Goal: Task Accomplishment & Management: Manage account settings

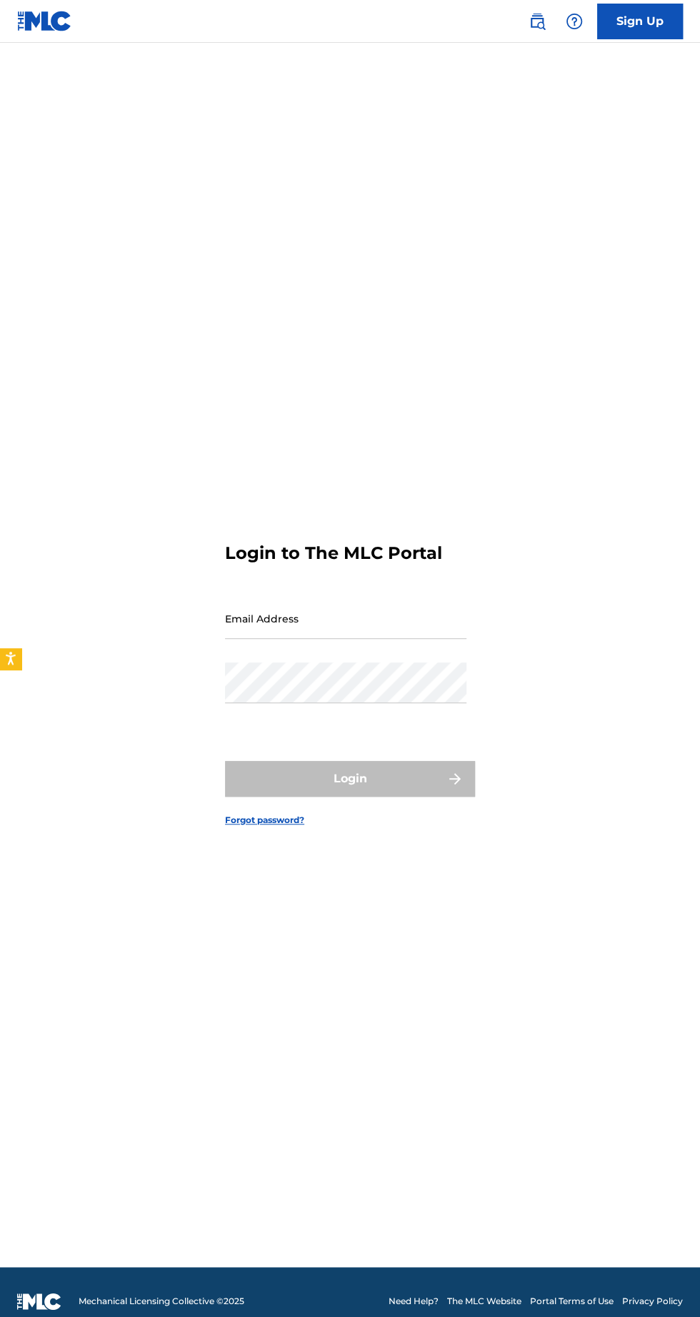
click at [273, 639] on input "Email Address" at bounding box center [345, 618] width 241 height 41
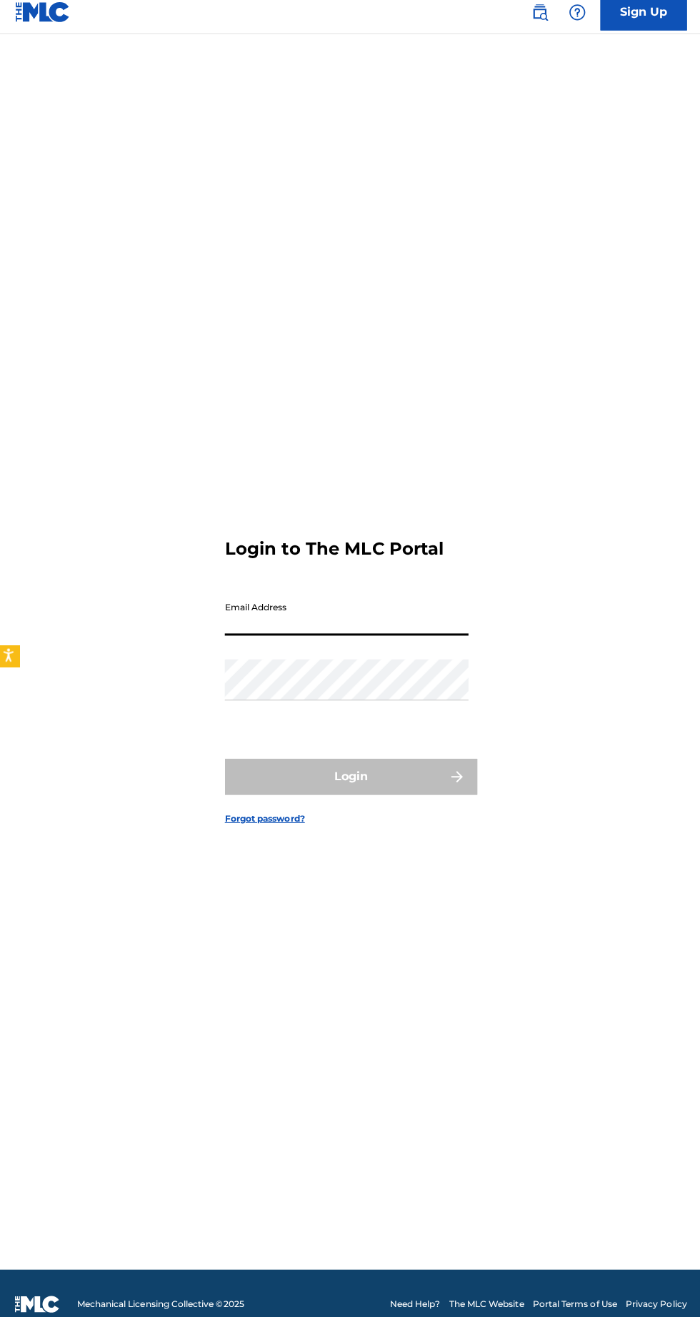
click at [263, 797] on div "Login" at bounding box center [350, 779] width 250 height 36
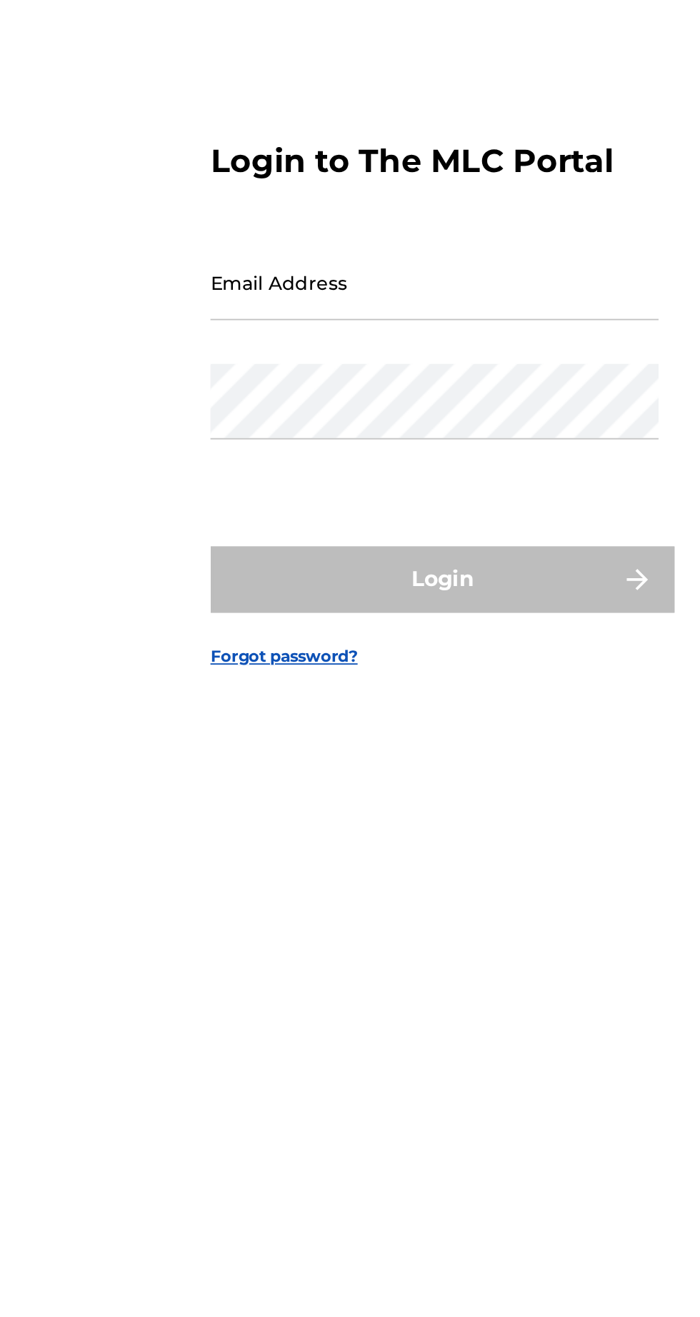
click at [260, 639] on input "Email Address" at bounding box center [345, 618] width 241 height 41
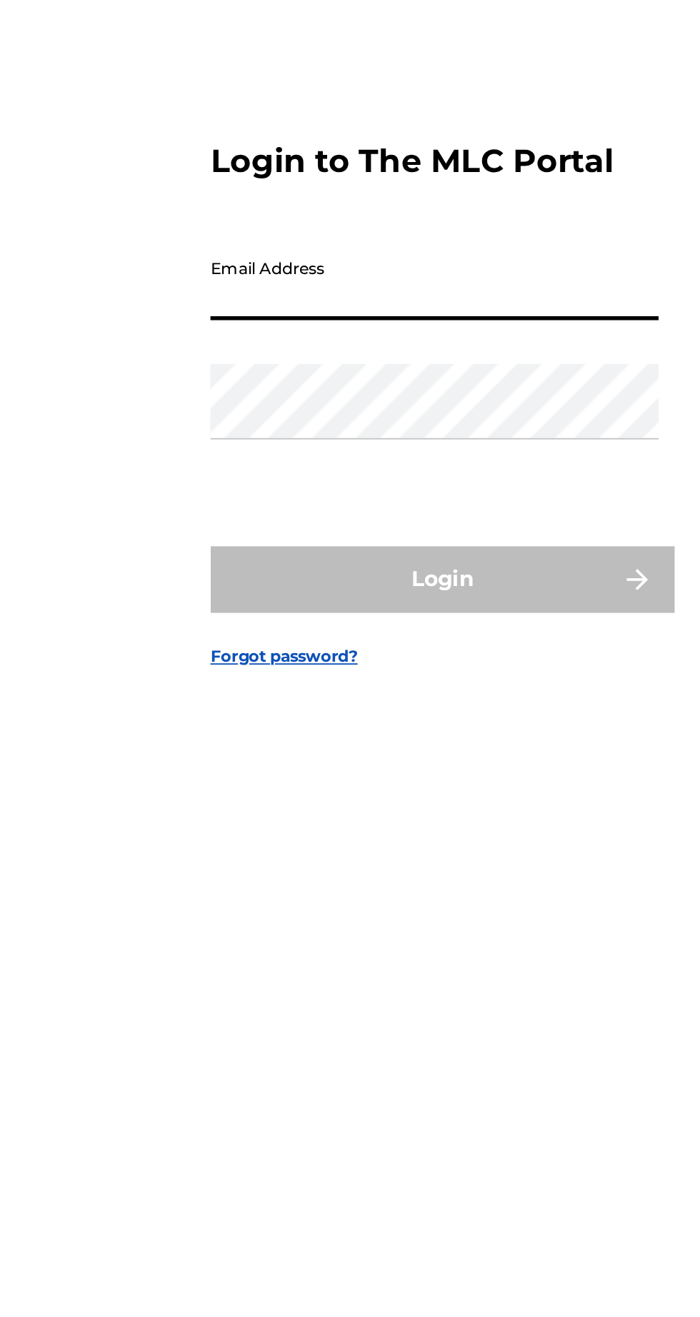
type input "[EMAIL_ADDRESS][DOMAIN_NAME]"
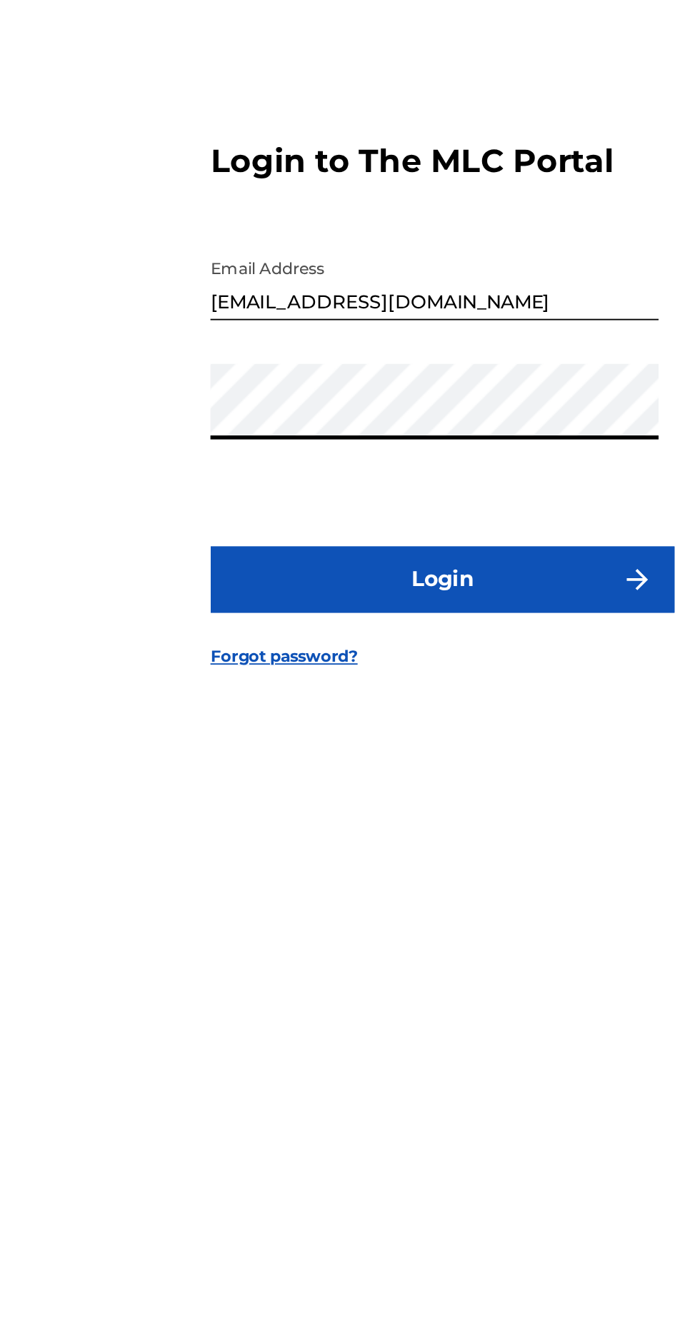
click at [374, 797] on button "Login" at bounding box center [350, 779] width 250 height 36
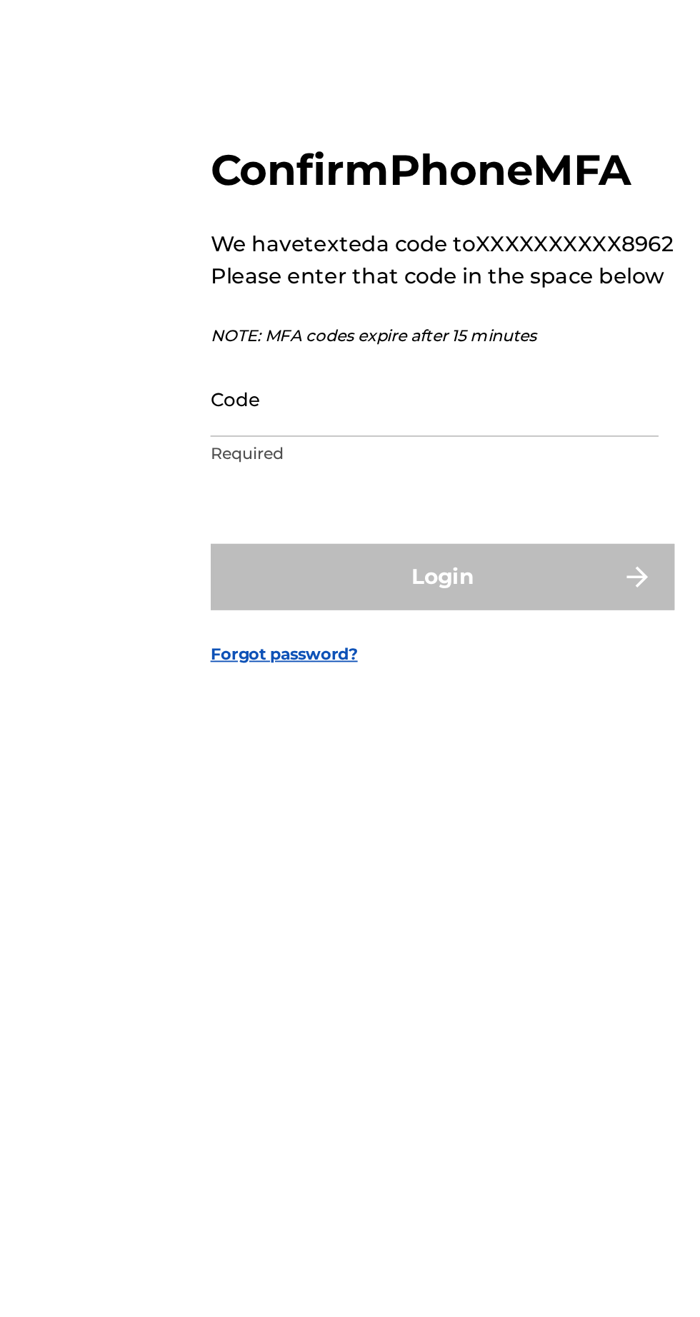
scroll to position [7, 0]
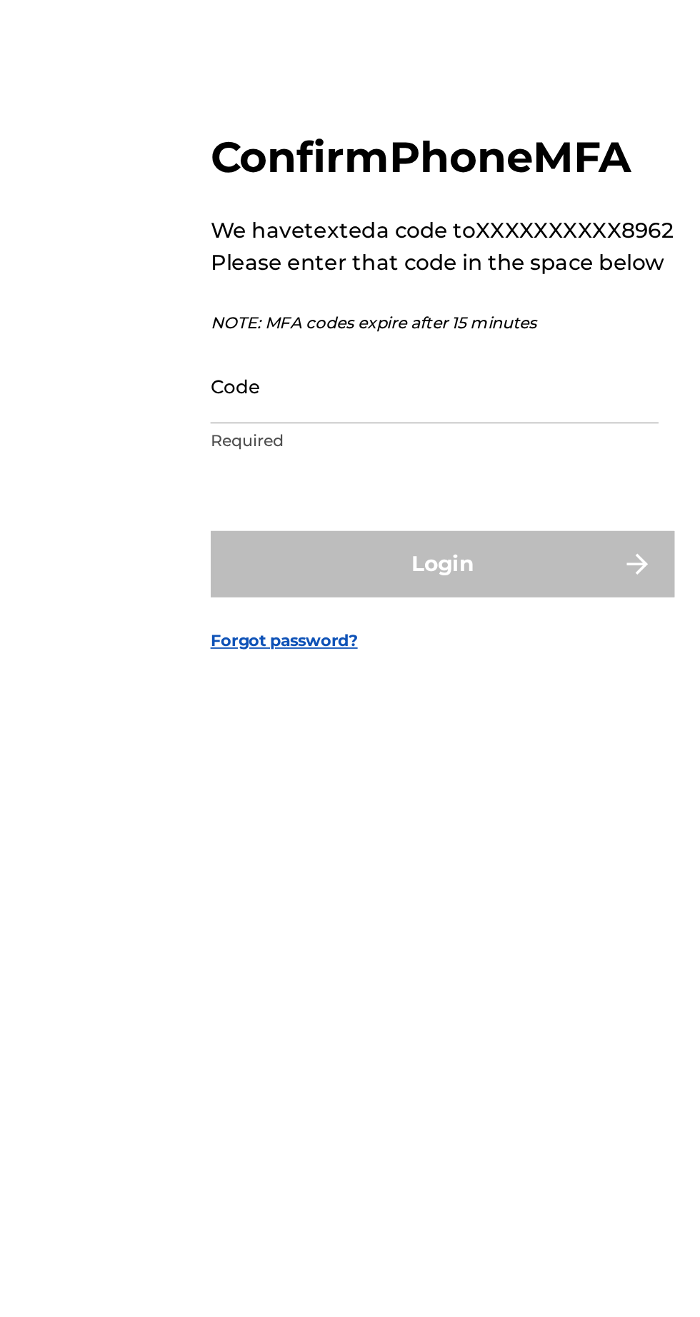
click at [248, 695] on input "Code" at bounding box center [345, 674] width 241 height 41
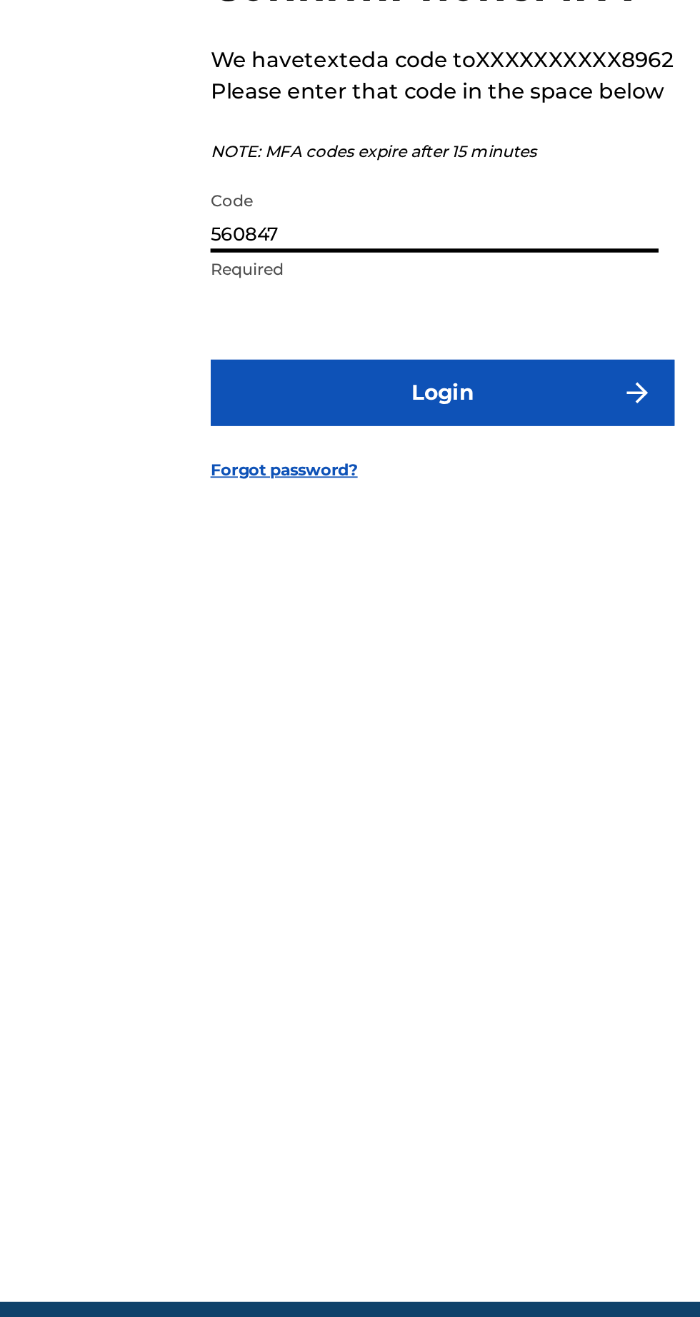
type input "560847"
click at [400, 788] on button "Login" at bounding box center [350, 771] width 250 height 36
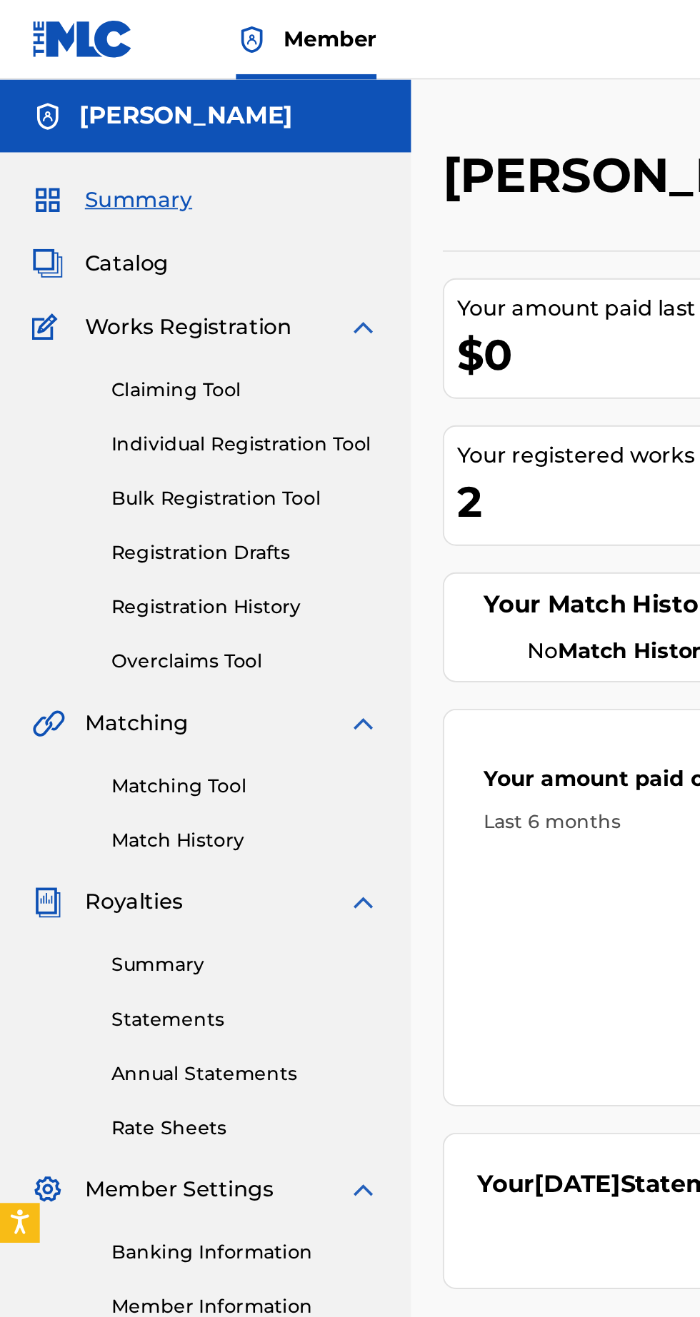
click at [123, 359] on link "Overclaims Tool" at bounding box center [132, 356] width 144 height 15
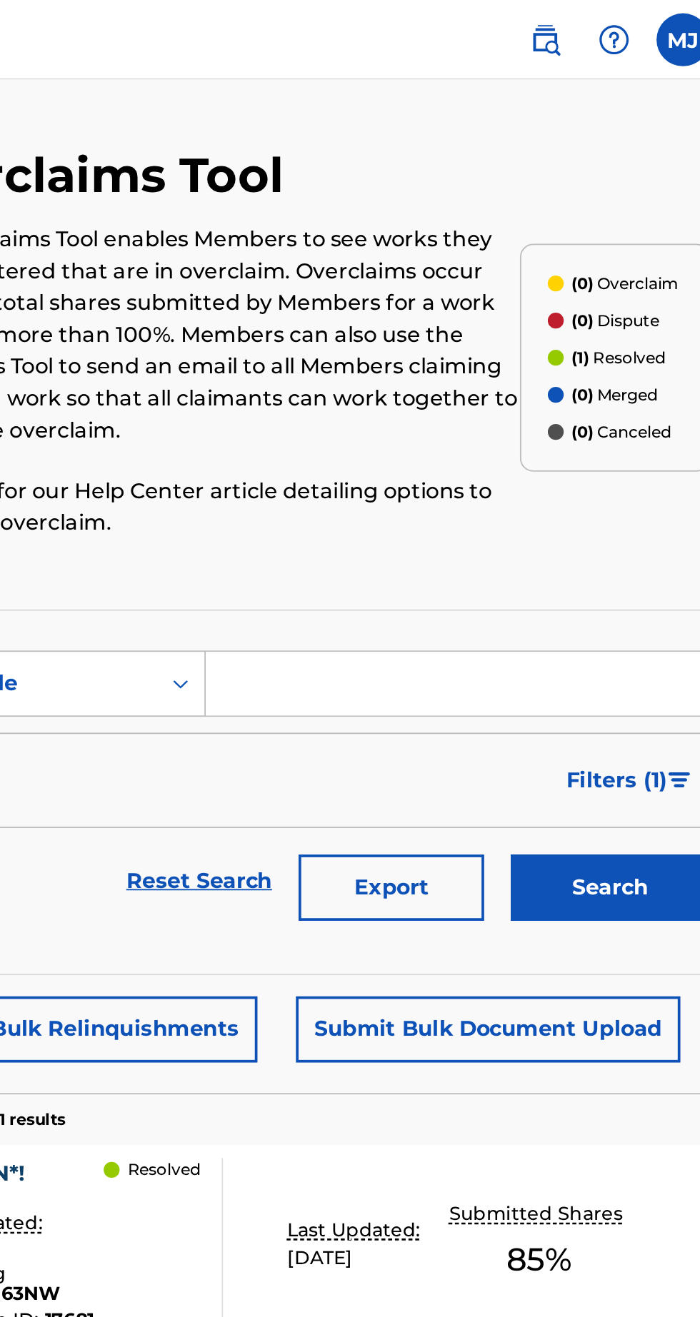
click at [525, 622] on div "PASSION*! Date Created: [DATE] MLC Song Code : PM63NW Overclaim ID : 17681 Reso…" at bounding box center [460, 670] width 444 height 107
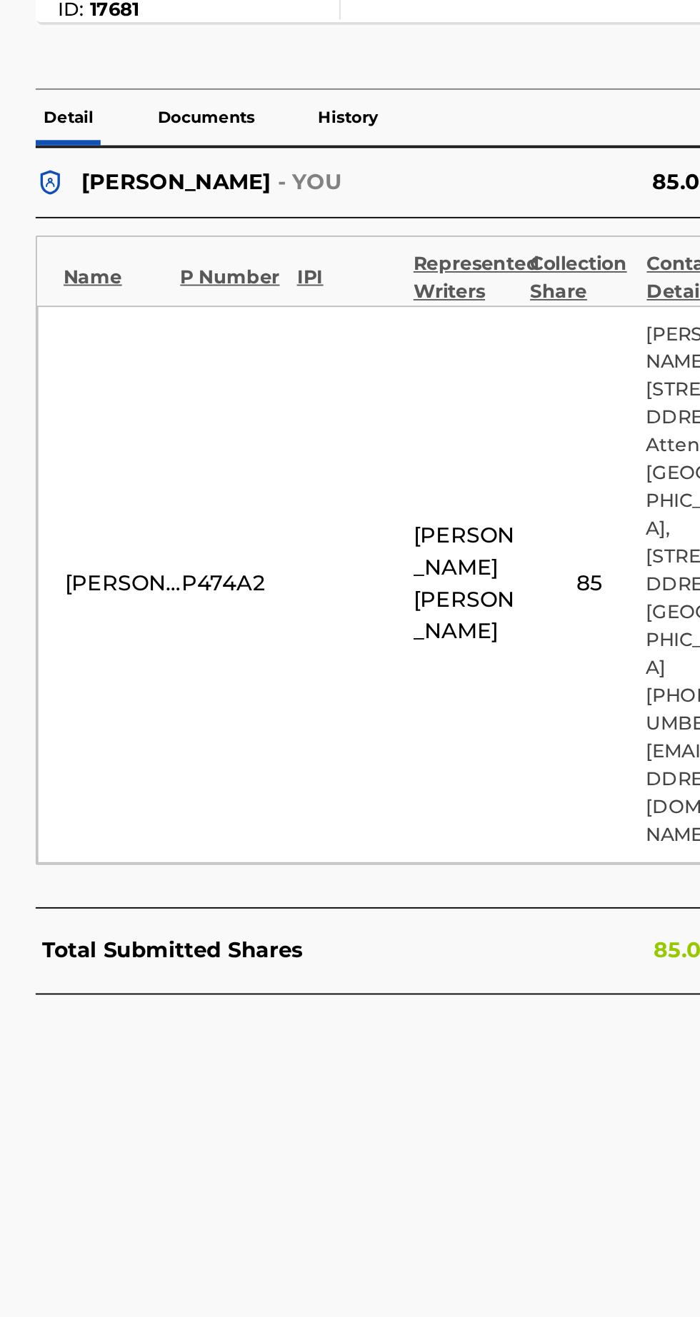
click at [437, 613] on p "History" at bounding box center [428, 598] width 41 height 30
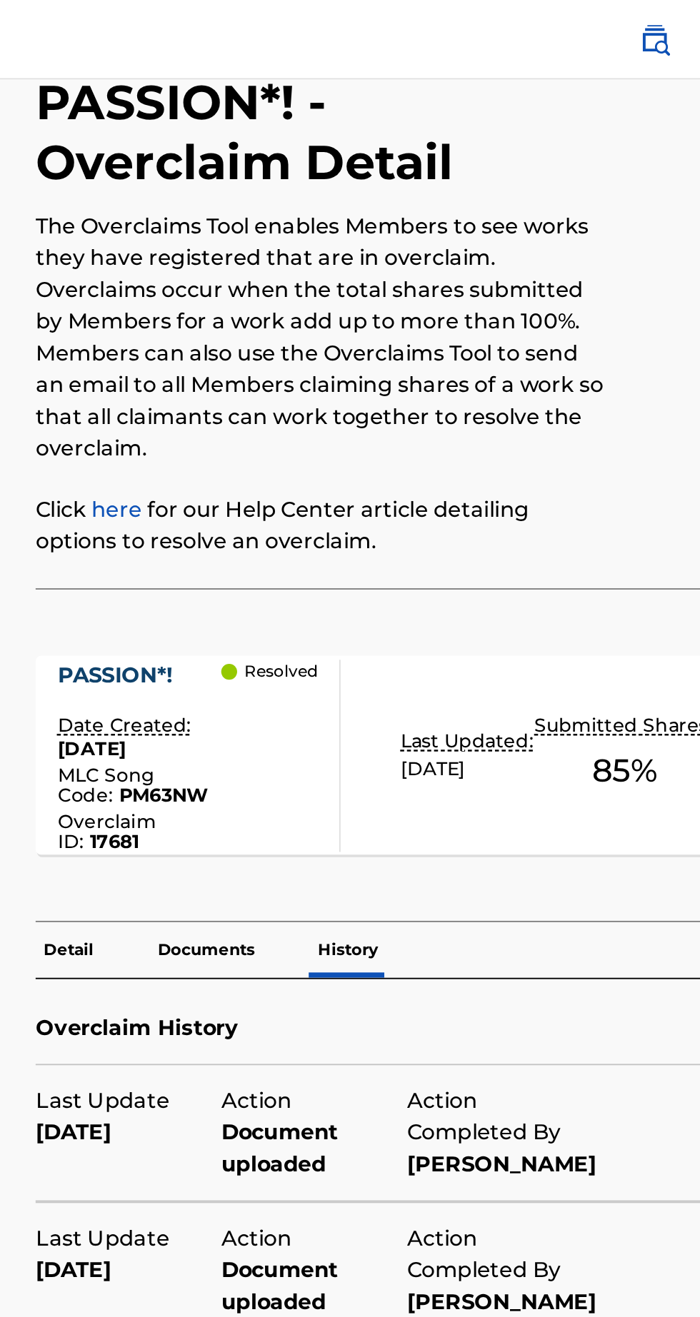
scroll to position [76, 0]
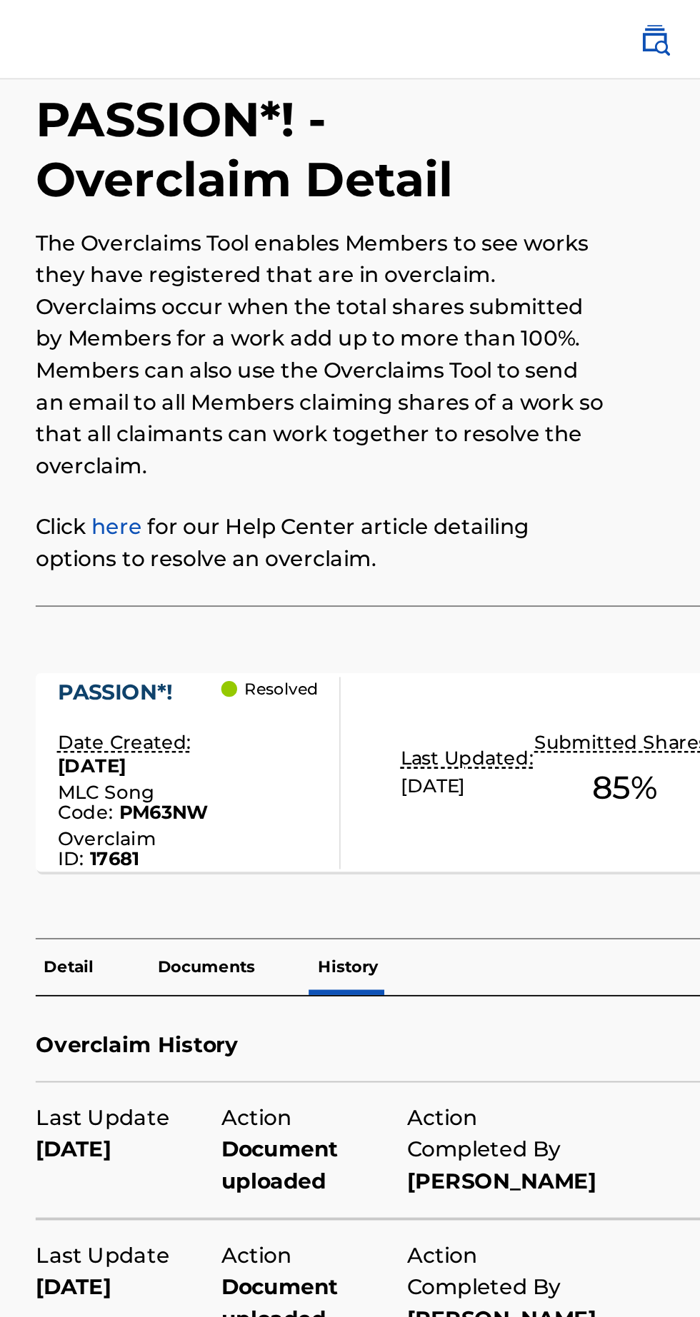
click at [492, 430] on span "[DATE]" at bounding box center [474, 423] width 35 height 13
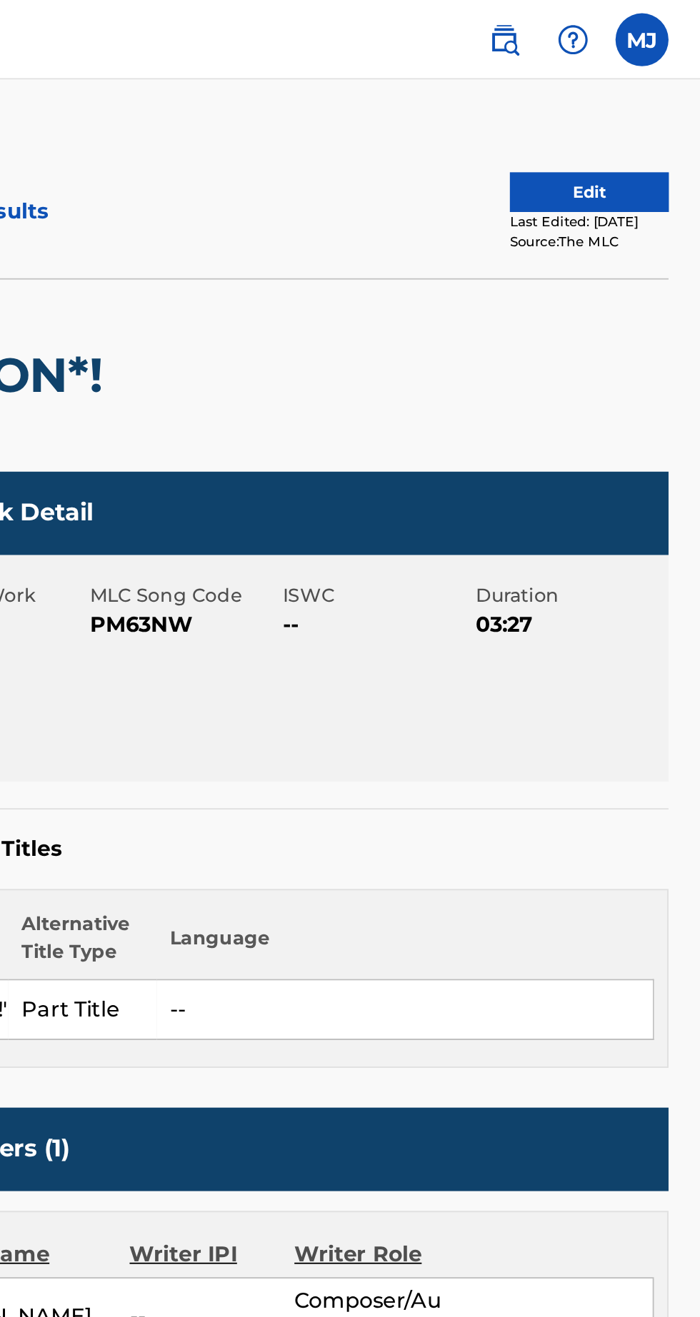
click at [629, 102] on button "Edit" at bounding box center [640, 103] width 86 height 21
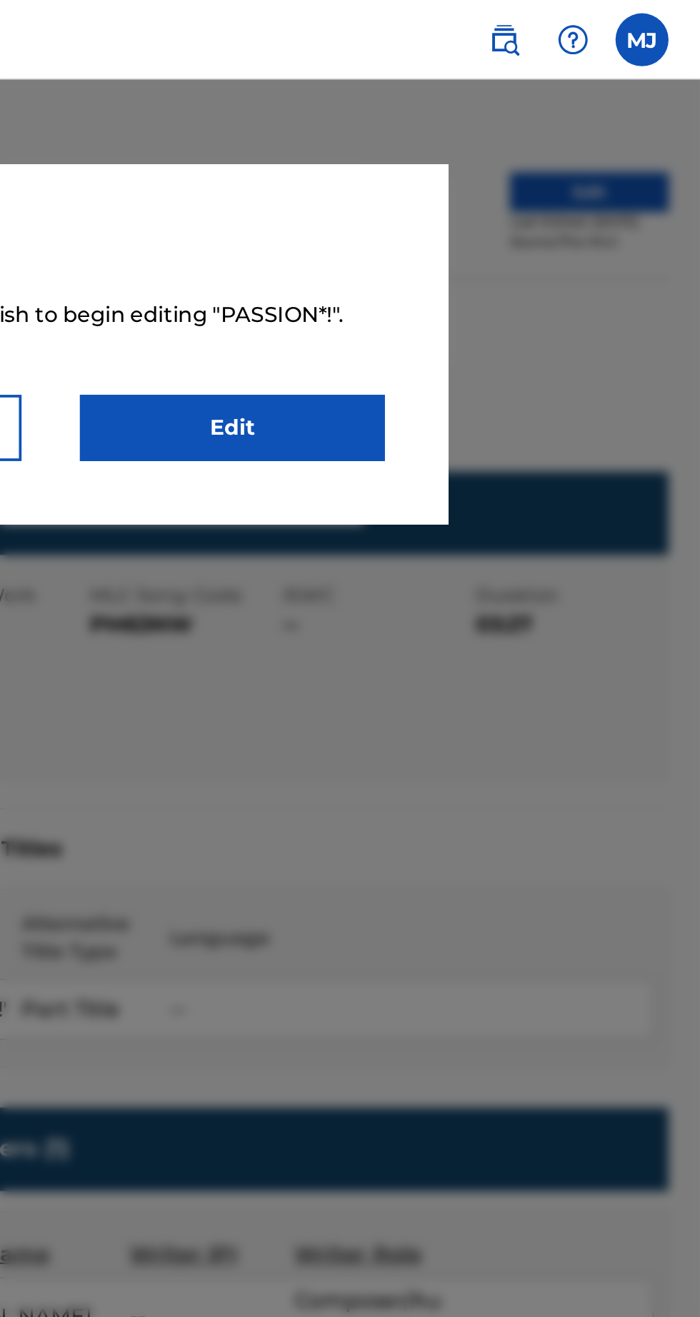
click at [512, 226] on link "Edit" at bounding box center [448, 231] width 164 height 36
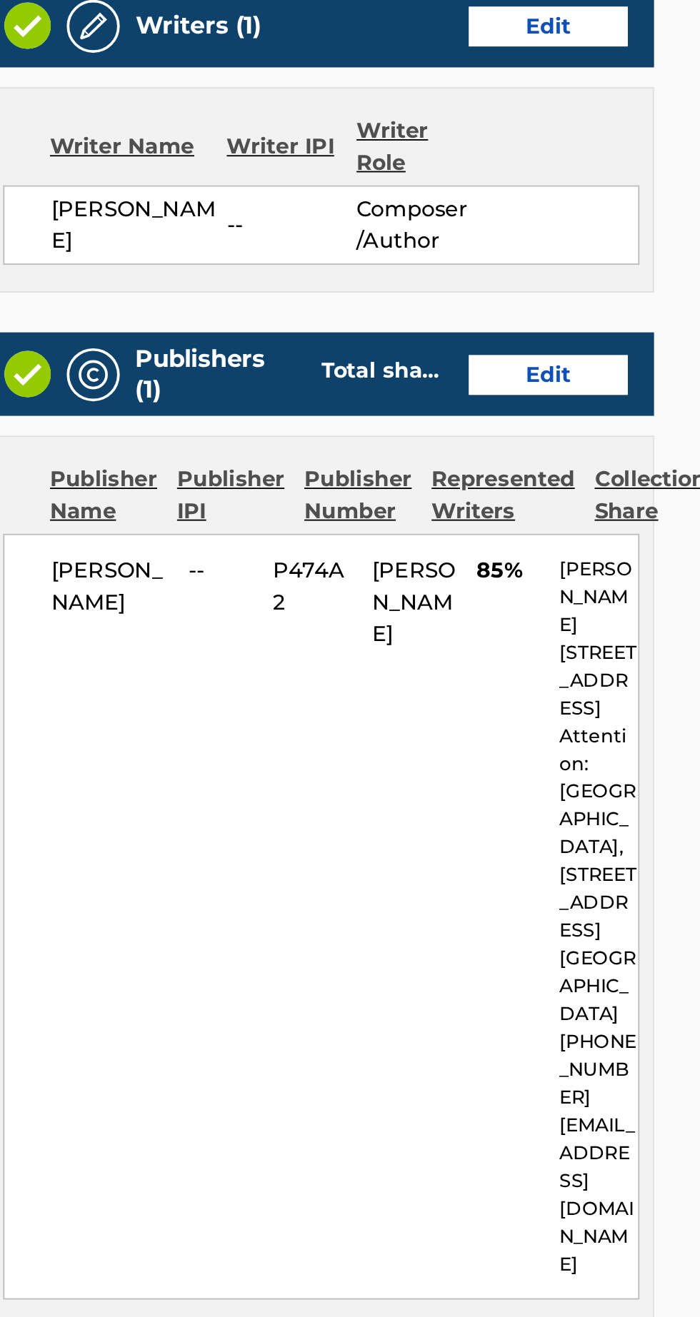
click at [607, 685] on link "Edit" at bounding box center [583, 677] width 86 height 21
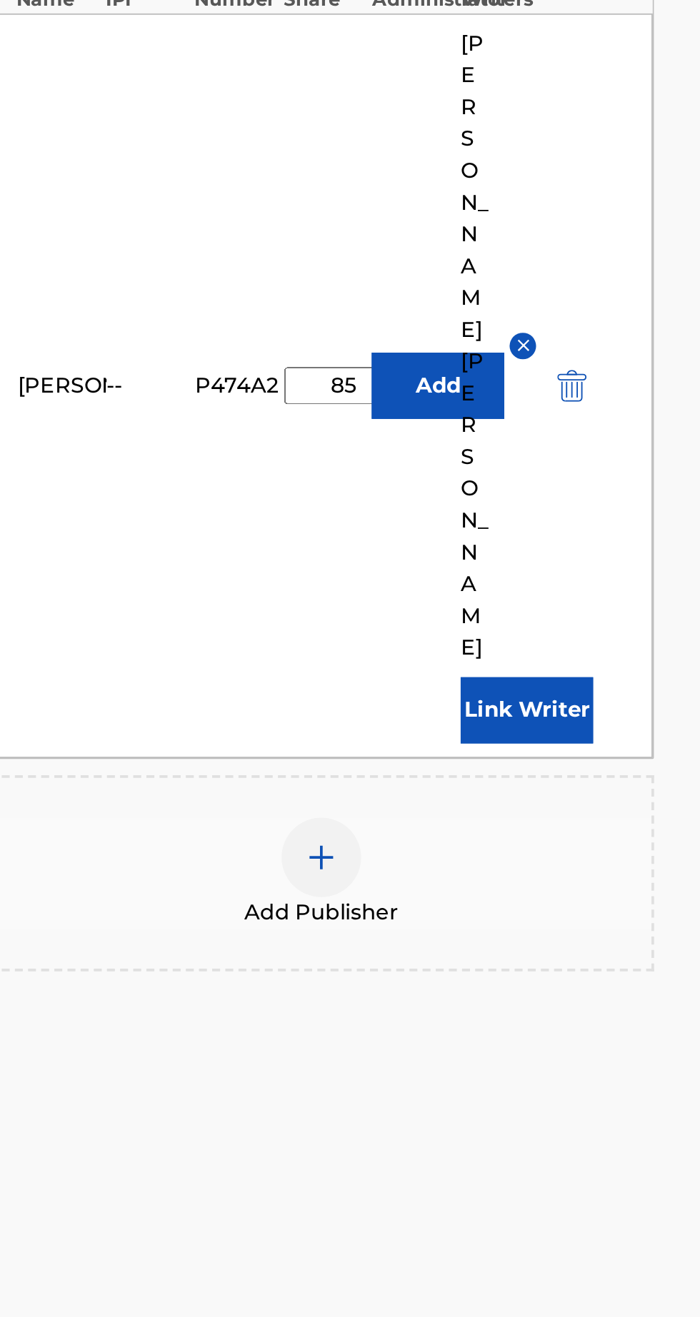
click at [480, 673] on input "85" at bounding box center [473, 683] width 64 height 20
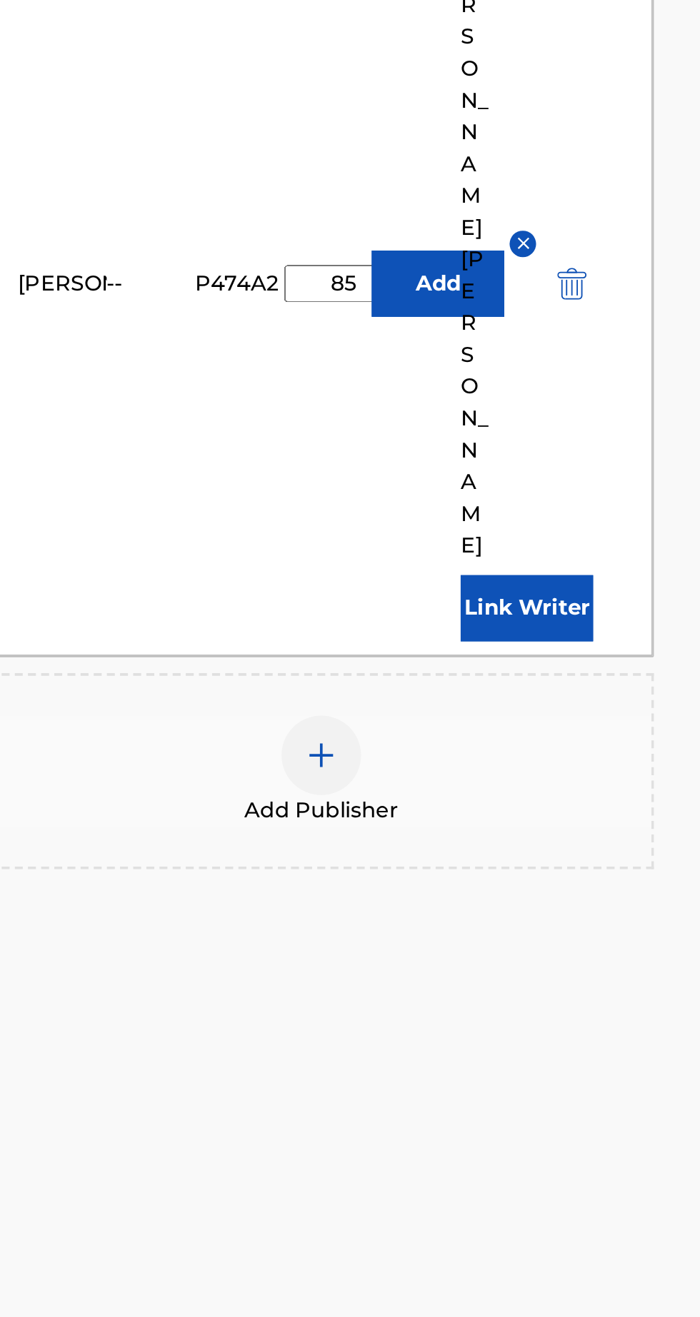
type input "8"
type input "100"
click at [521, 665] on button "Add" at bounding box center [523, 683] width 71 height 36
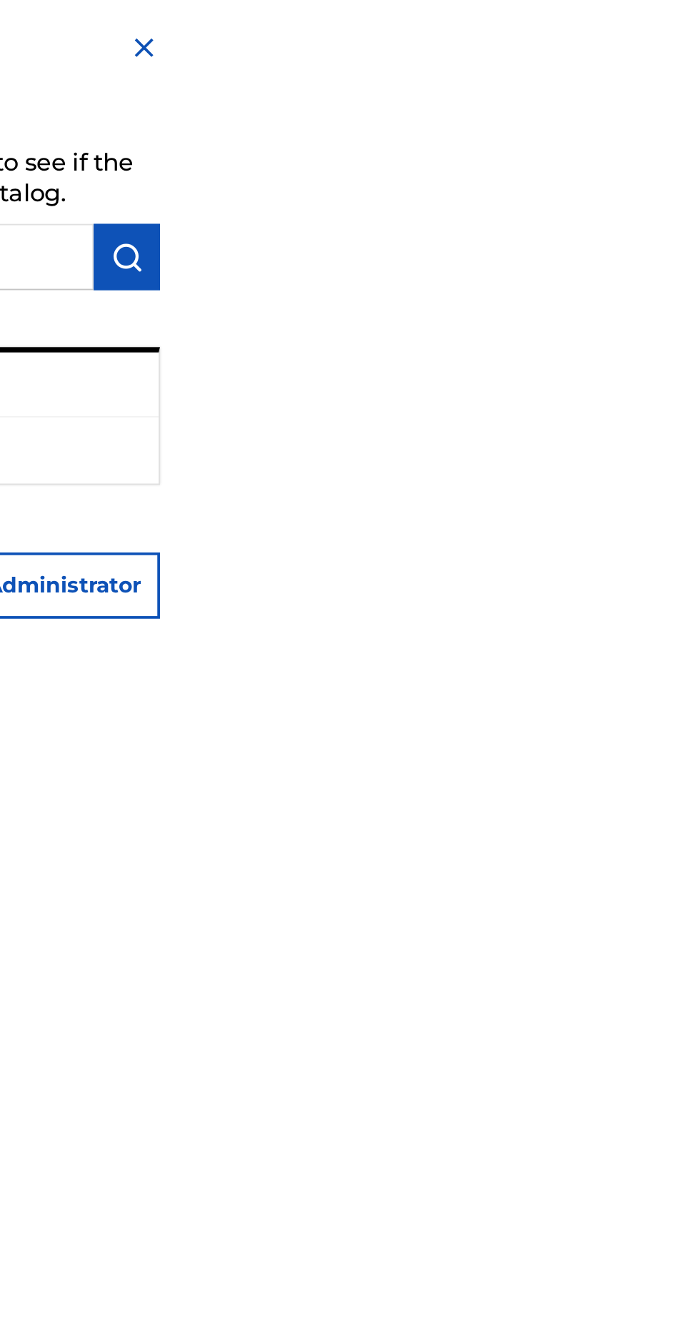
click at [689, 253] on ul "Publisher Number : P474A2" at bounding box center [524, 243] width 330 height 36
click at [470, 216] on p "[PERSON_NAME]" at bounding box center [419, 207] width 102 height 17
click at [654, 156] on input "text" at bounding box center [506, 139] width 296 height 36
copy strong "P474A2"
click at [654, 156] on input "Ms" at bounding box center [506, 139] width 296 height 36
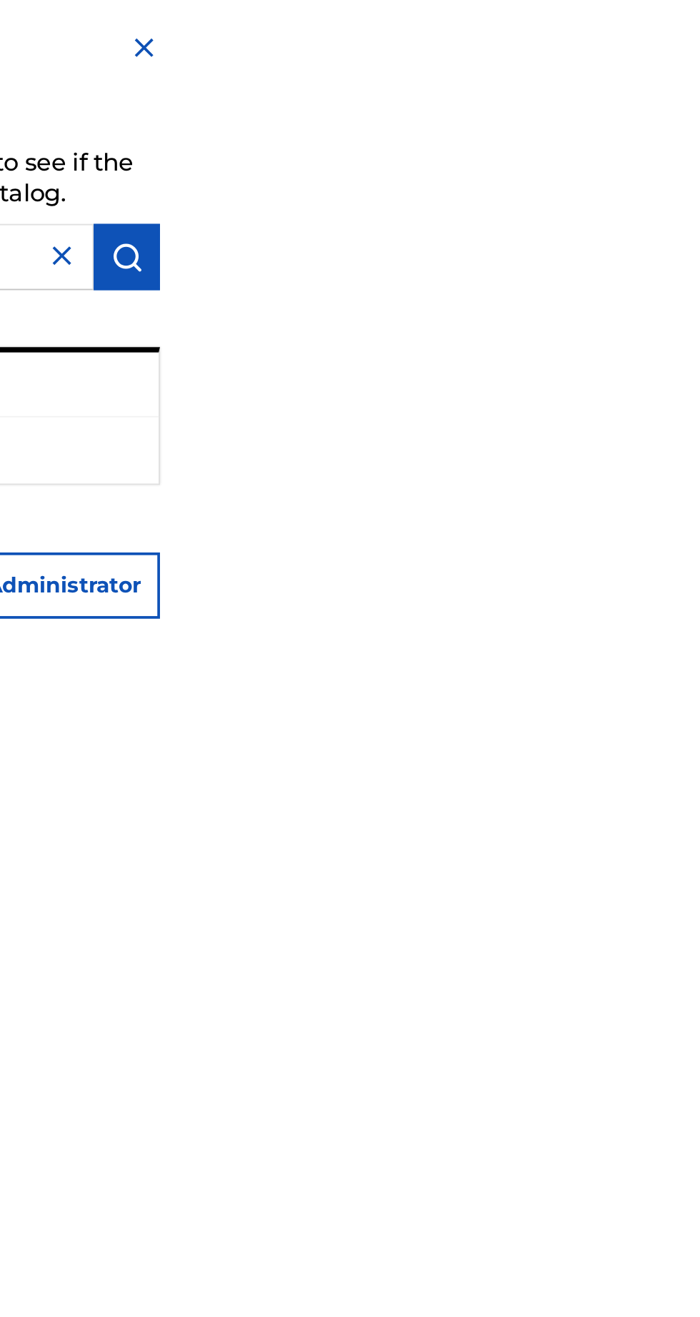
type input "[PERSON_NAME]"
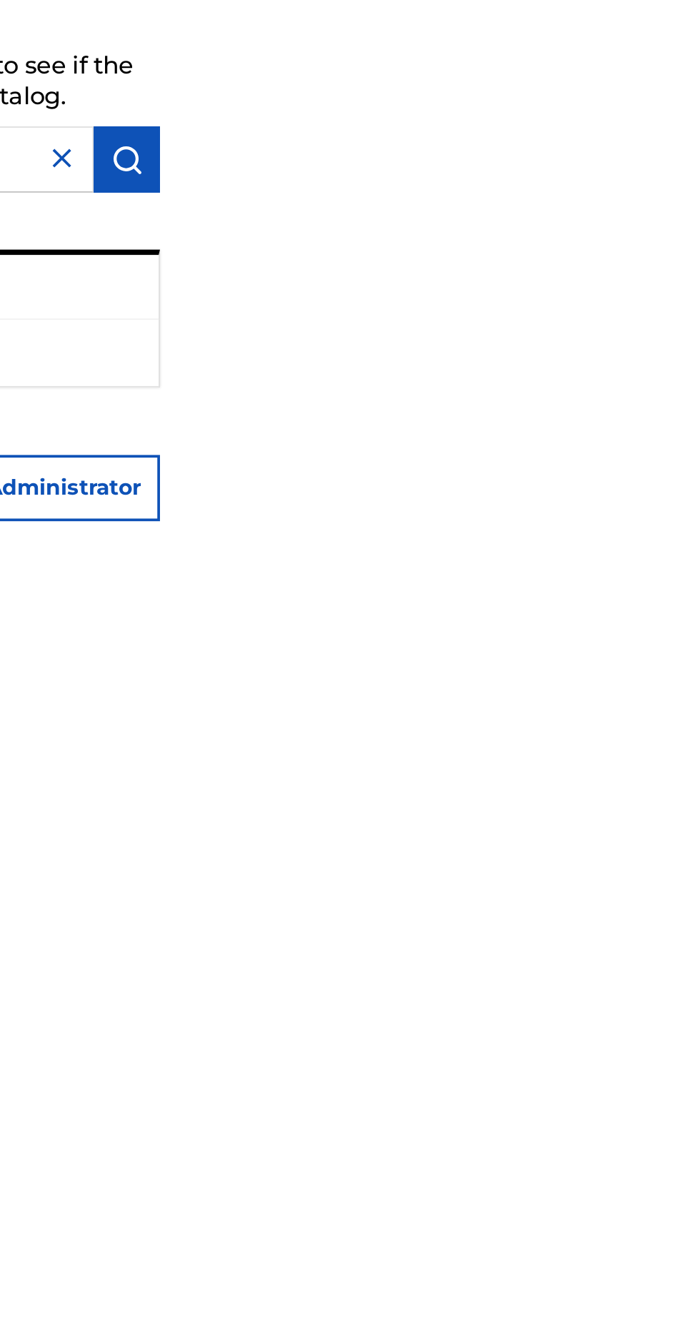
click at [690, 333] on button "Create Administrator" at bounding box center [616, 316] width 147 height 36
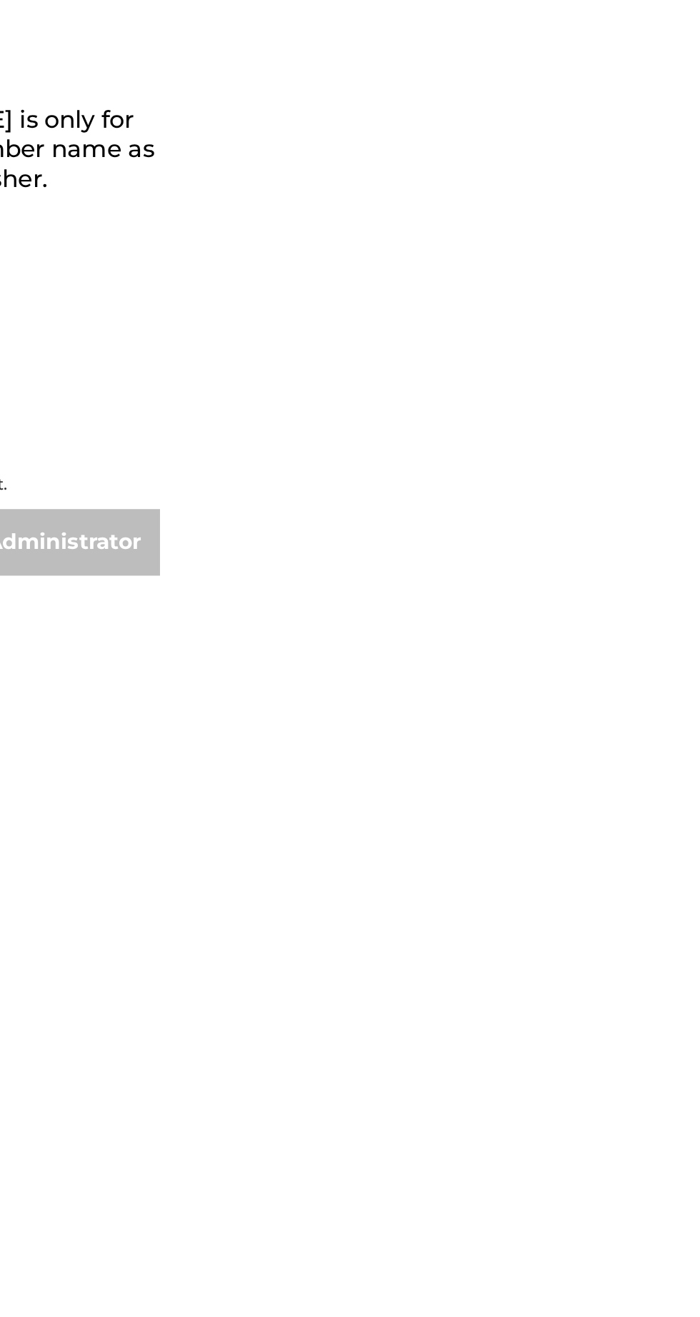
click at [600, 206] on input "Administrator Name" at bounding box center [478, 186] width 241 height 41
paste input "P474A2"
type input "P474A2"
click at [600, 271] on input "IPI Number" at bounding box center [478, 250] width 241 height 41
click at [699, 588] on div "Create Administrator Enter the administrator 's details. The Create Publisher b…" at bounding box center [524, 658] width 366 height 1317
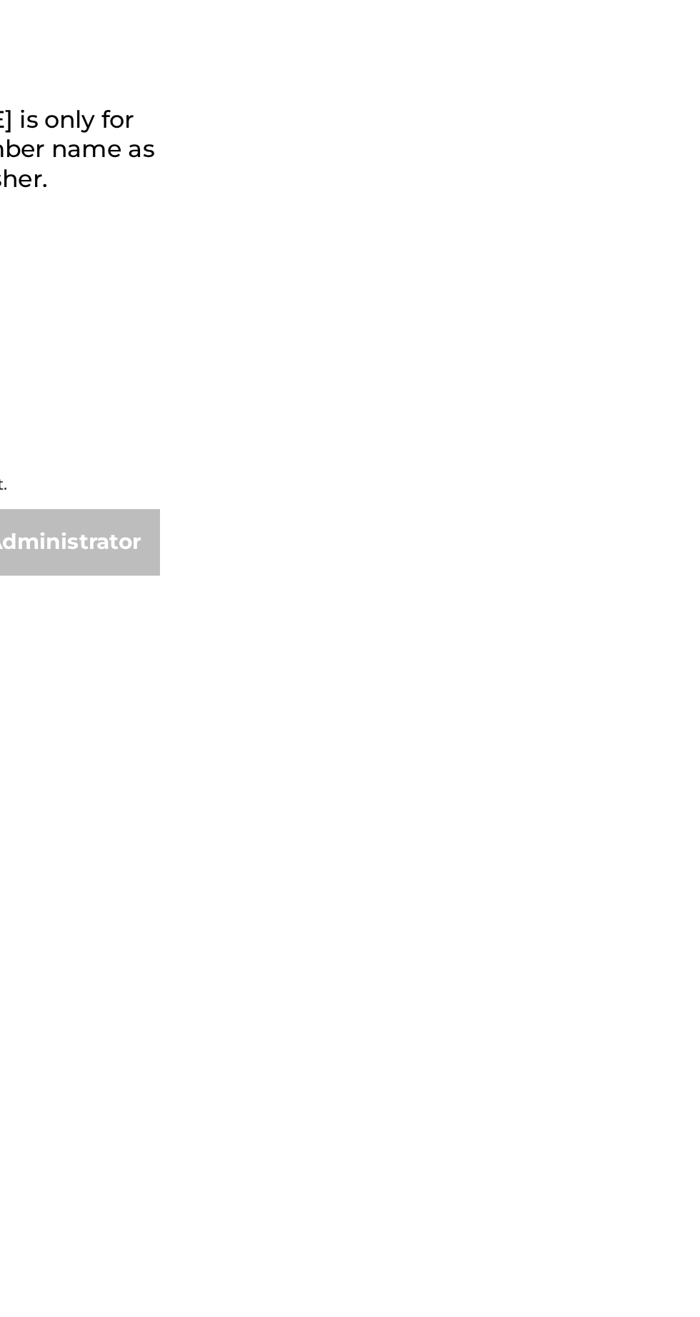
click at [699, 638] on div "Create Administrator Enter the administrator 's details. The Create Publisher b…" at bounding box center [524, 658] width 366 height 1317
click at [699, 621] on div "Create Administrator Enter the administrator 's details. The Create Publisher b…" at bounding box center [524, 658] width 366 height 1317
click at [699, 636] on div "Create Administrator Enter the administrator 's details. The Create Publisher b…" at bounding box center [524, 658] width 366 height 1317
click at [699, 553] on div "Create Administrator Enter the administrator 's details. The Create Publisher b…" at bounding box center [524, 658] width 366 height 1317
click at [699, 507] on div "Create Administrator Enter the administrator 's details. The Create Publisher b…" at bounding box center [524, 658] width 366 height 1317
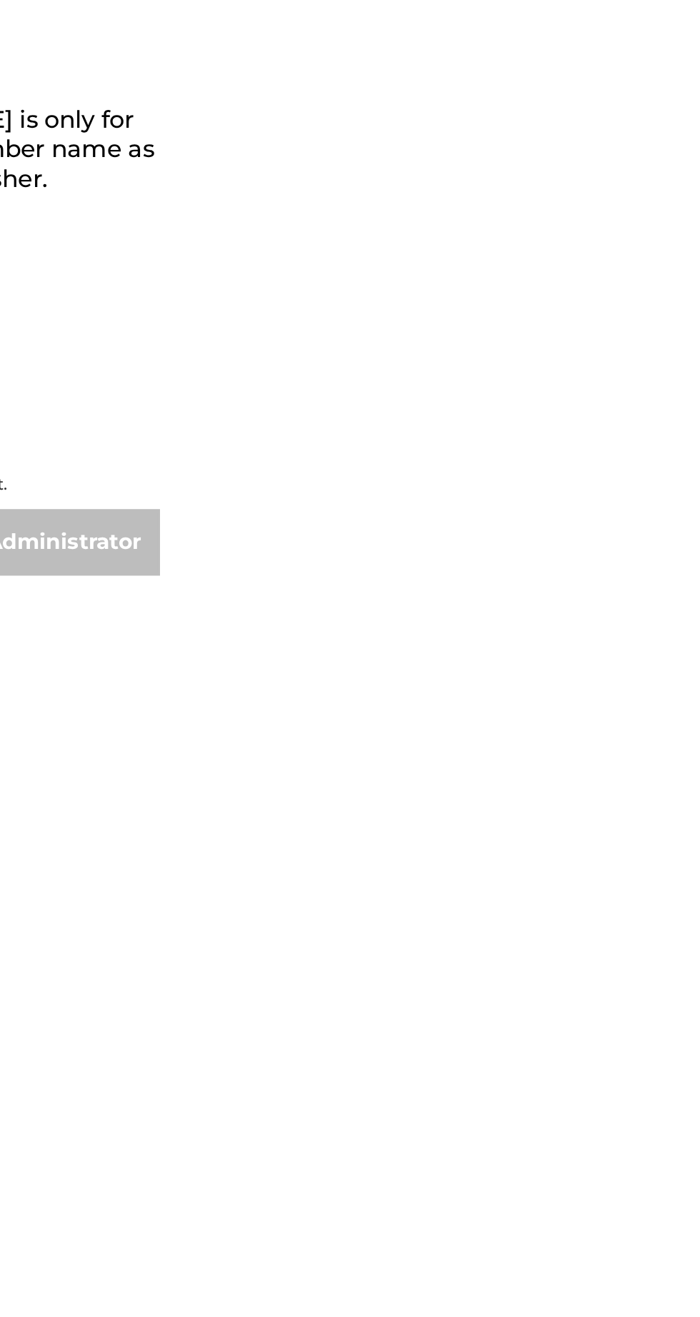
click at [600, 271] on input "IPI Number" at bounding box center [478, 250] width 241 height 41
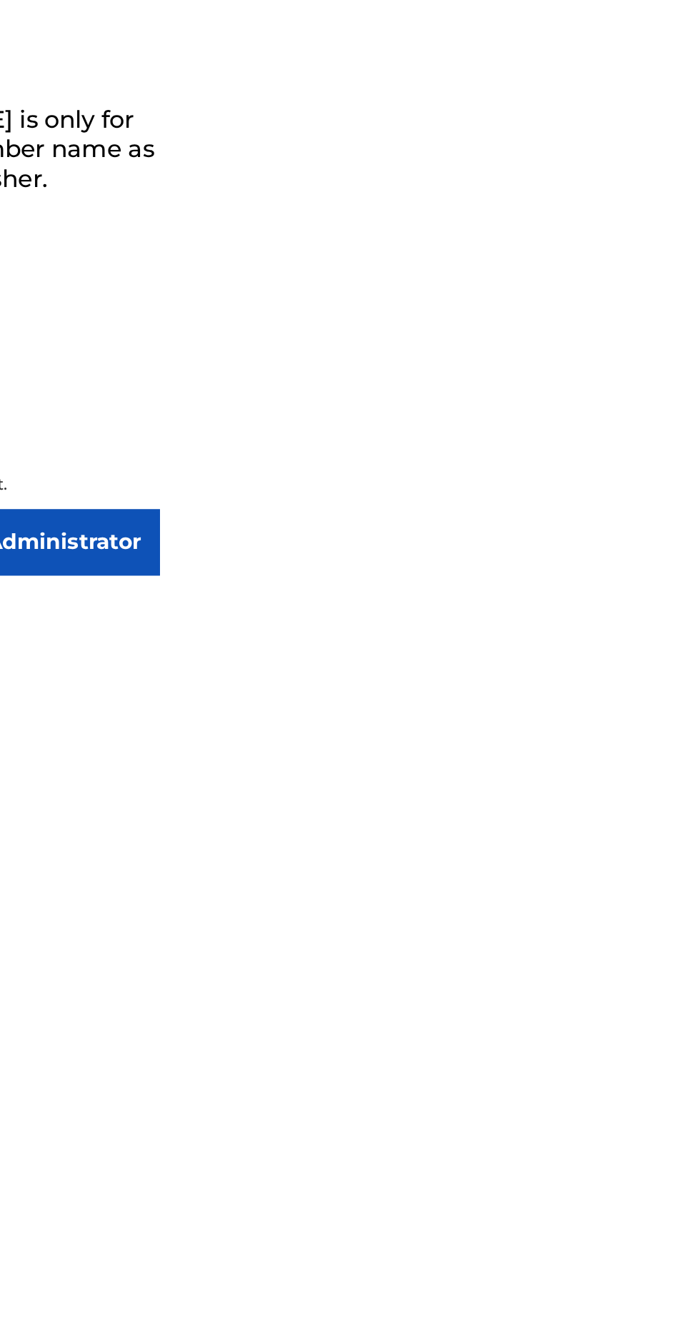
type input "01286504146"
click at [690, 363] on input "Create Administrator" at bounding box center [616, 345] width 147 height 36
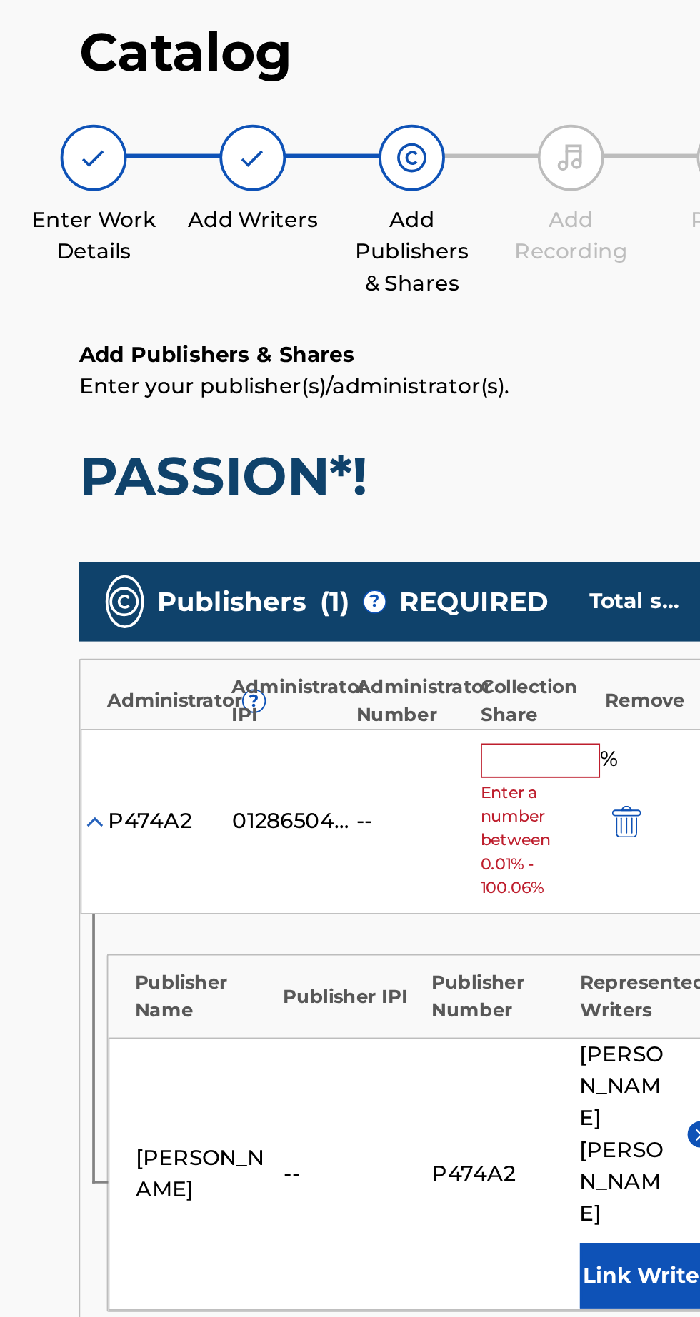
click at [523, 502] on input "text" at bounding box center [530, 500] width 64 height 19
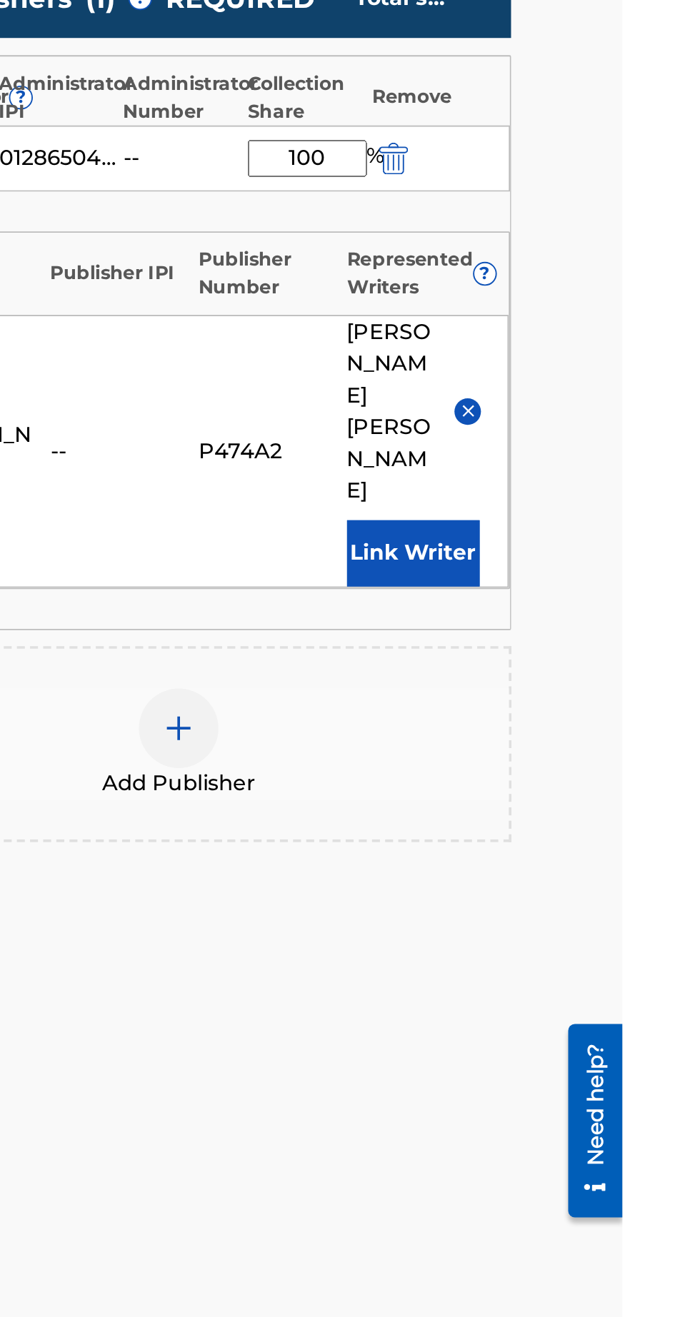
type input "100"
click at [590, 695] on button "Link Writer" at bounding box center [586, 713] width 71 height 36
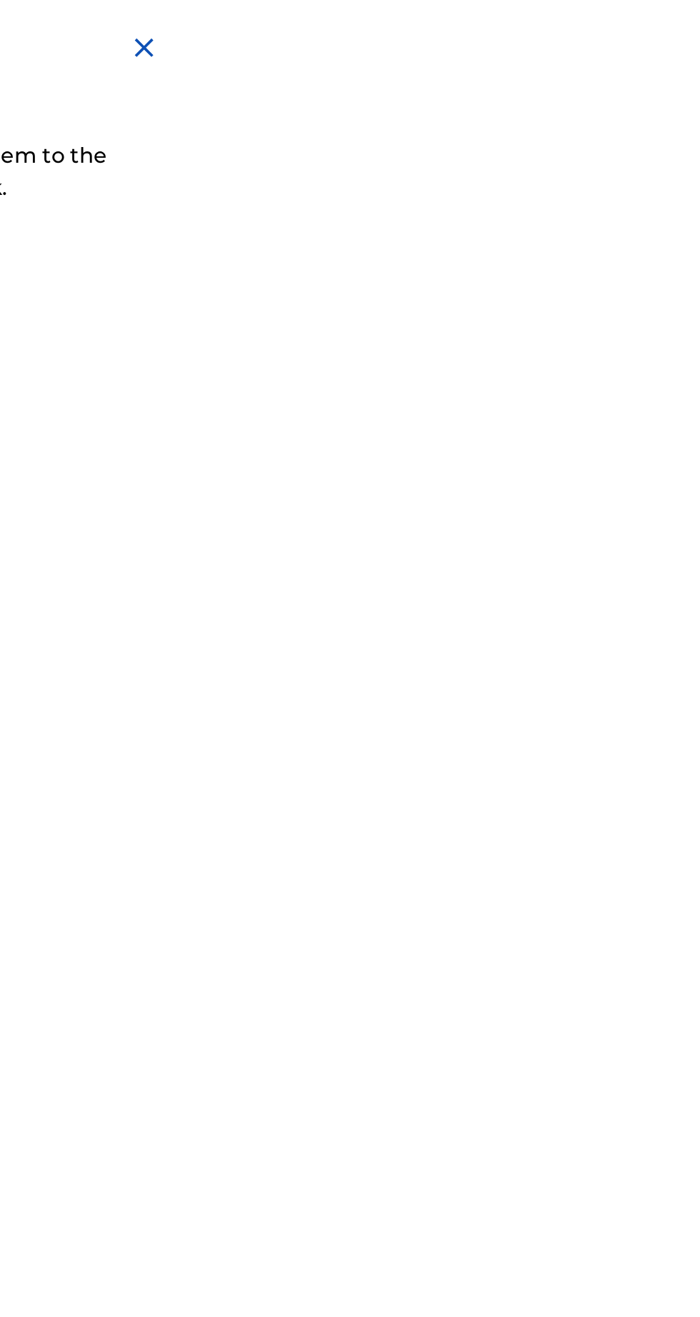
click at [690, 25] on img at bounding box center [681, 25] width 17 height 17
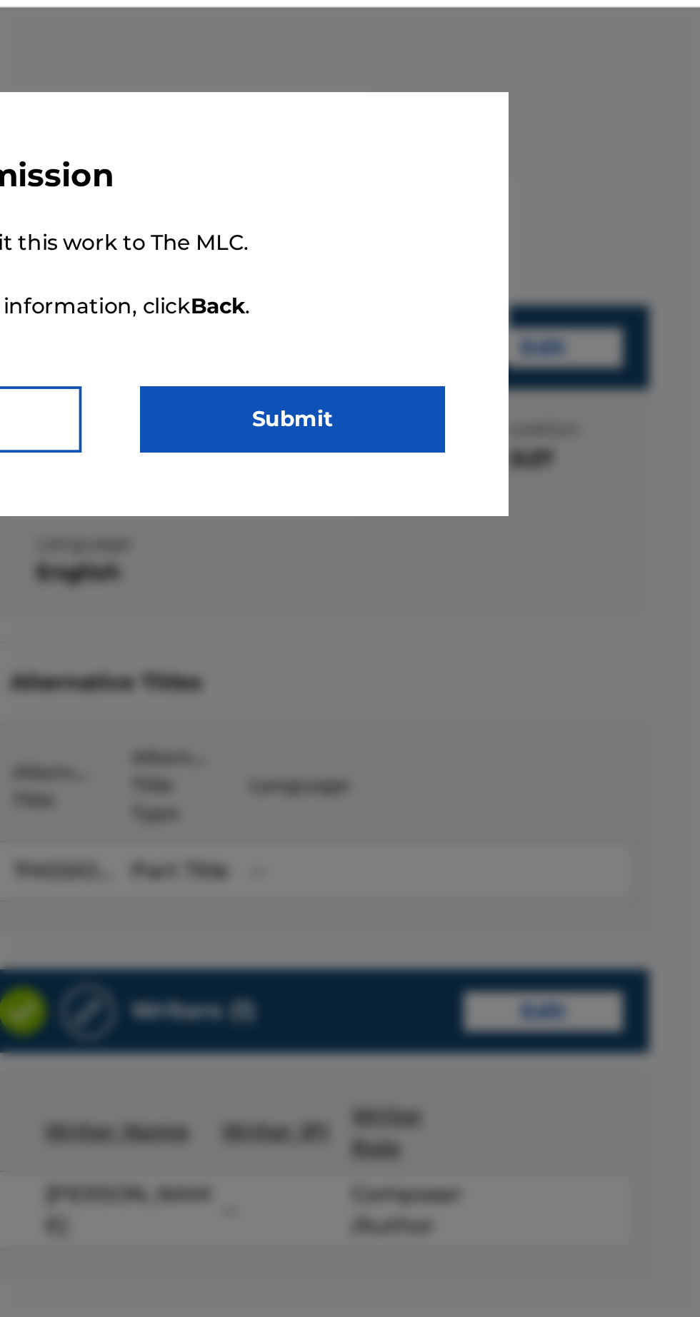
click at [530, 263] on button "Submit" at bounding box center [448, 265] width 164 height 36
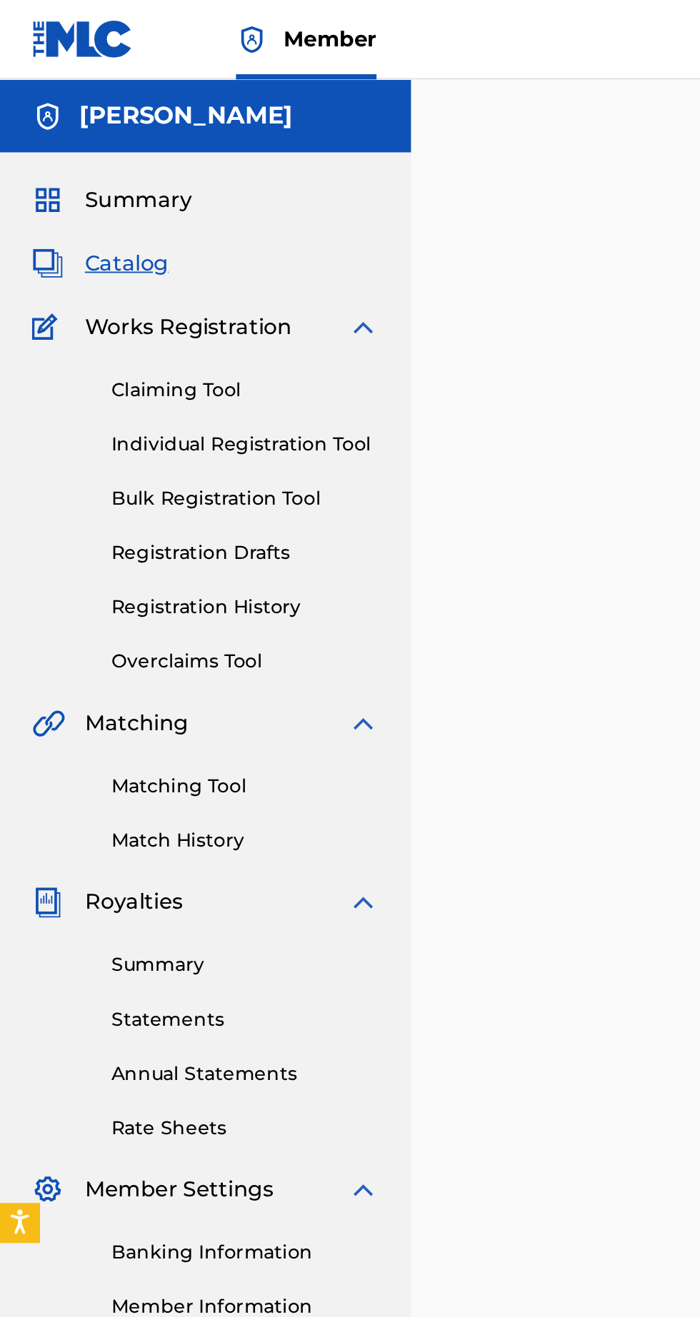
click at [138, 176] on span "Works Registration" at bounding box center [101, 176] width 111 height 17
click at [69, 147] on span "Catalog" at bounding box center [68, 142] width 45 height 17
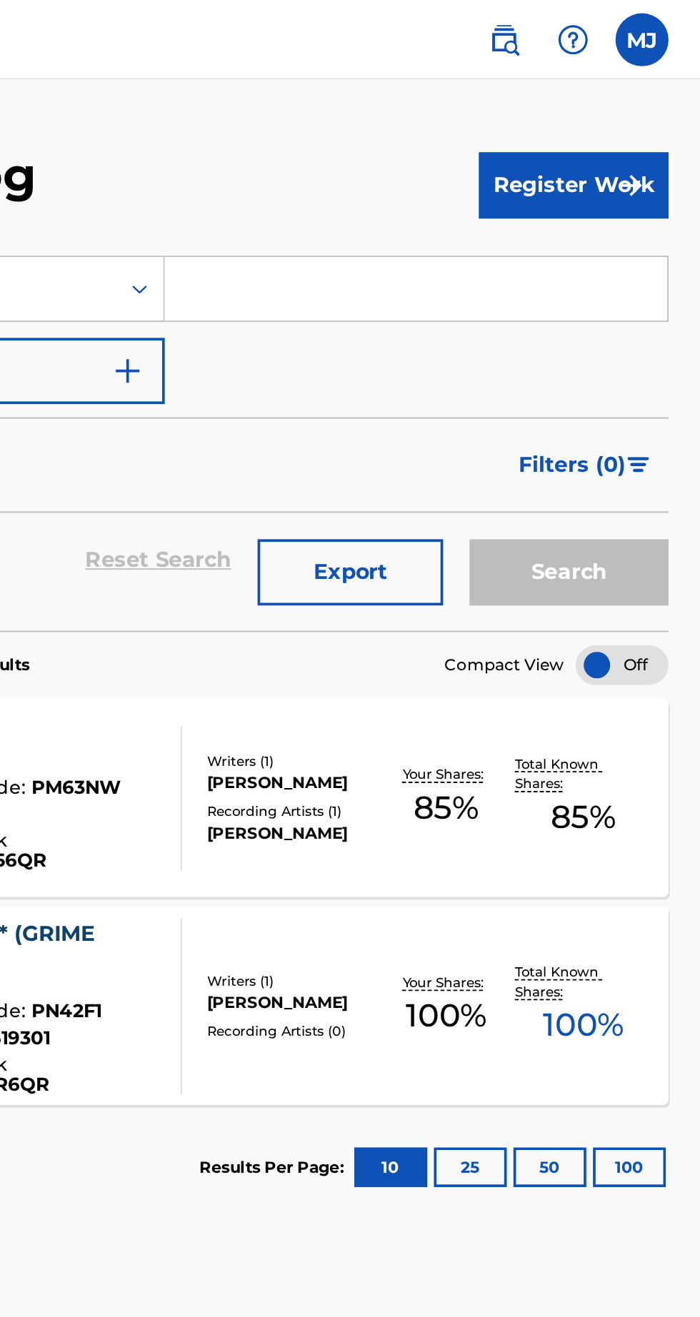
click at [664, 26] on label at bounding box center [668, 21] width 29 height 29
click at [668, 21] on input "[PERSON_NAME] [PERSON_NAME][EMAIL_ADDRESS][DOMAIN_NAME] Notification Preference…" at bounding box center [668, 21] width 0 height 0
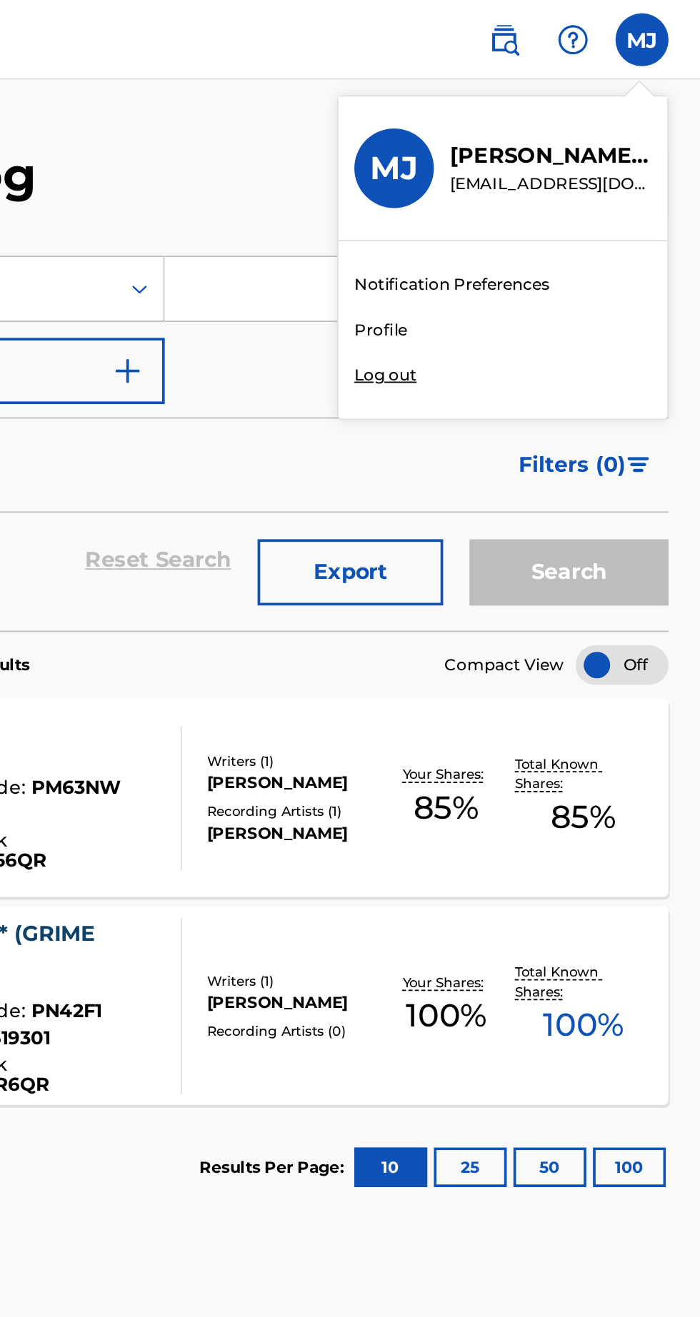
click at [533, 203] on div "Member MJ [PERSON_NAME] [PERSON_NAME][EMAIL_ADDRESS][DOMAIN_NAME] Notification …" at bounding box center [350, 658] width 700 height 1317
